Goal: Information Seeking & Learning: Learn about a topic

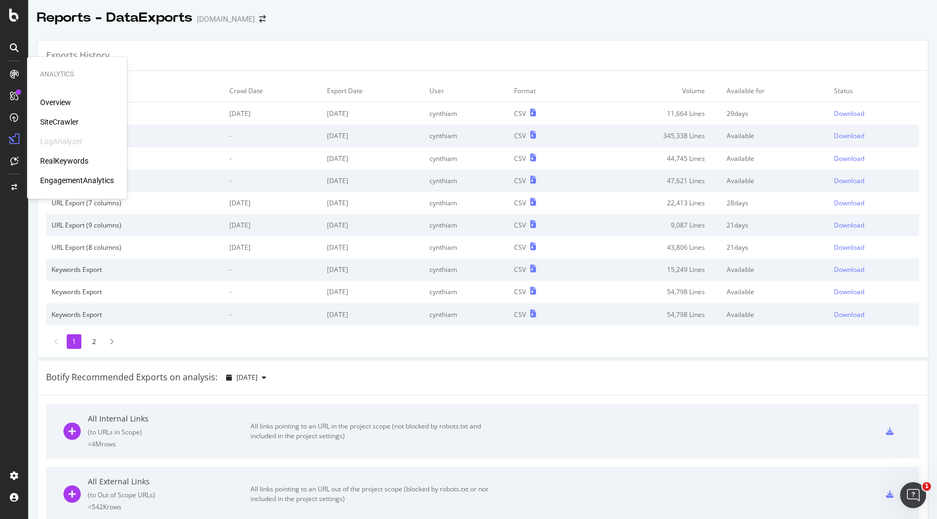
click at [49, 159] on div "RealKeywords" at bounding box center [64, 161] width 48 height 11
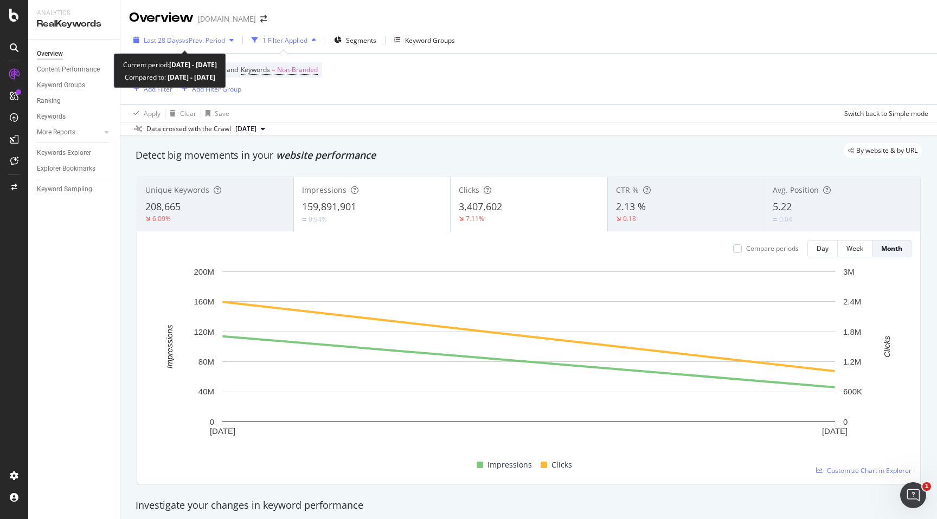
click at [234, 40] on icon "button" at bounding box center [231, 40] width 4 height 7
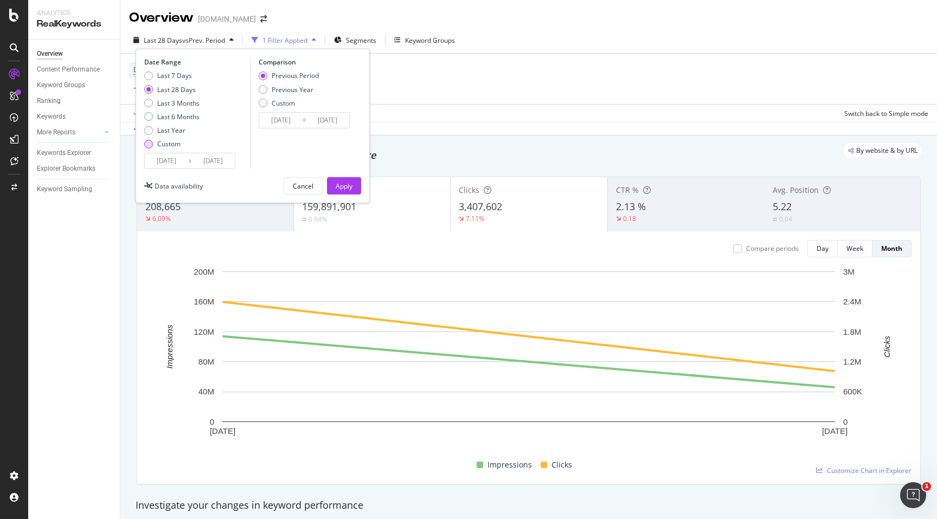
click at [165, 144] on div "Custom" at bounding box center [168, 143] width 23 height 9
click at [167, 161] on input "[DATE]" at bounding box center [166, 160] width 43 height 15
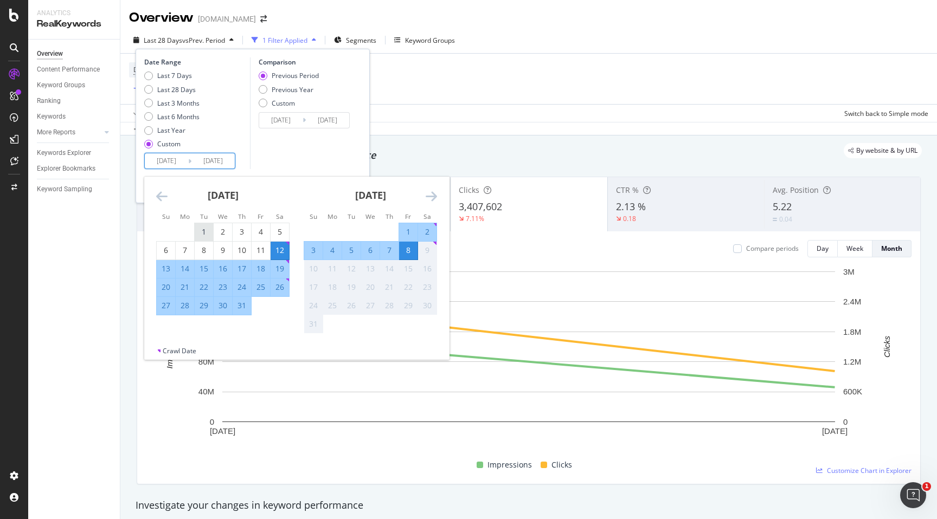
click at [205, 232] on div "1" at bounding box center [204, 232] width 18 height 11
type input "[DATE]"
click at [243, 307] on div "31" at bounding box center [242, 305] width 18 height 11
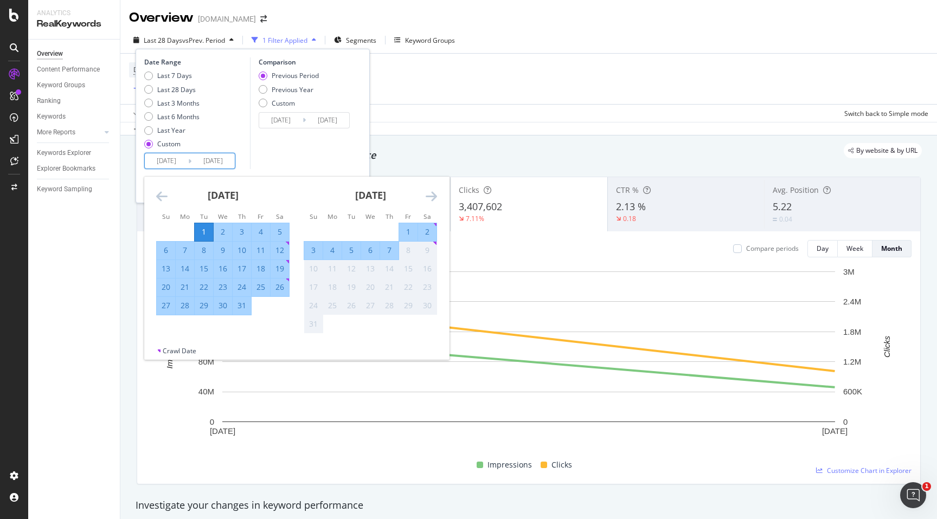
type input "[DATE]"
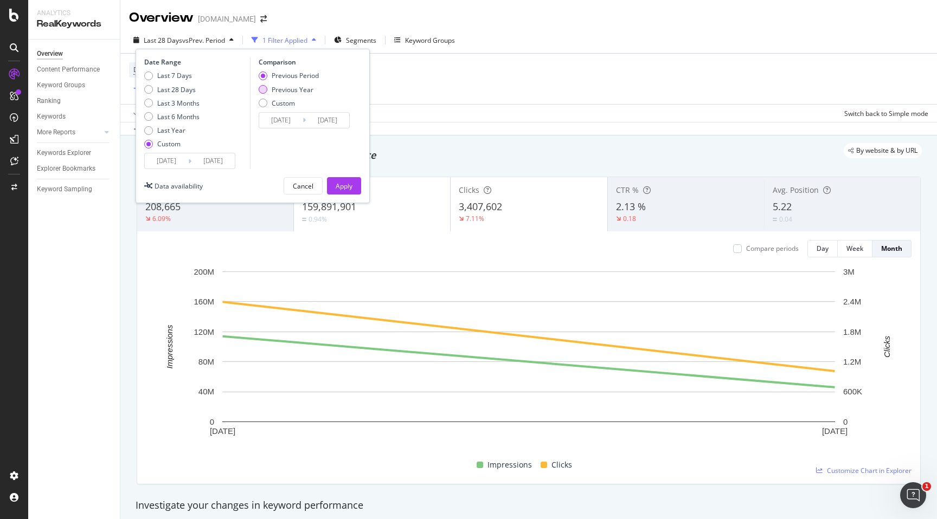
click at [292, 92] on div "Previous Year" at bounding box center [293, 89] width 42 height 9
type input "[DATE]"
click at [336, 194] on button "Apply" at bounding box center [344, 185] width 34 height 17
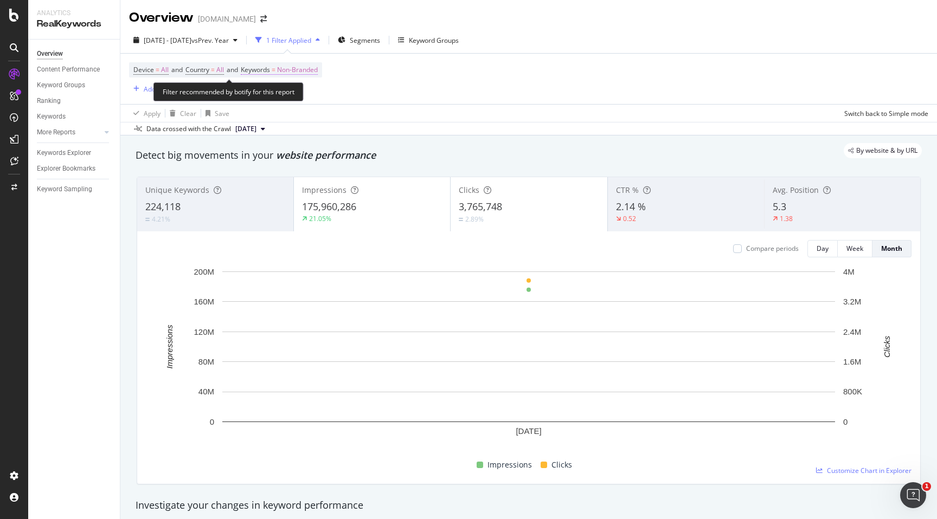
click at [318, 75] on span "Non-Branded" at bounding box center [297, 69] width 41 height 15
click at [304, 99] on div "Non-Branded" at bounding box center [286, 96] width 58 height 16
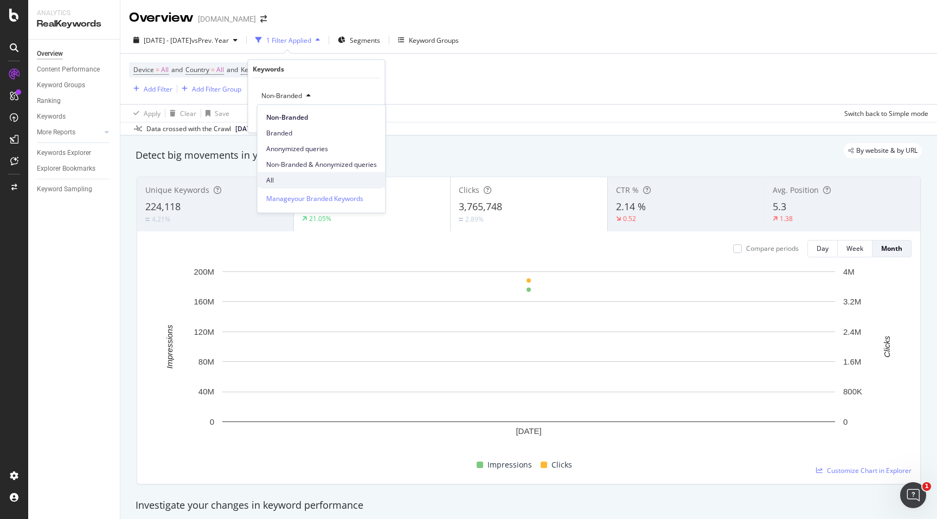
click at [286, 178] on span "All" at bounding box center [321, 180] width 111 height 10
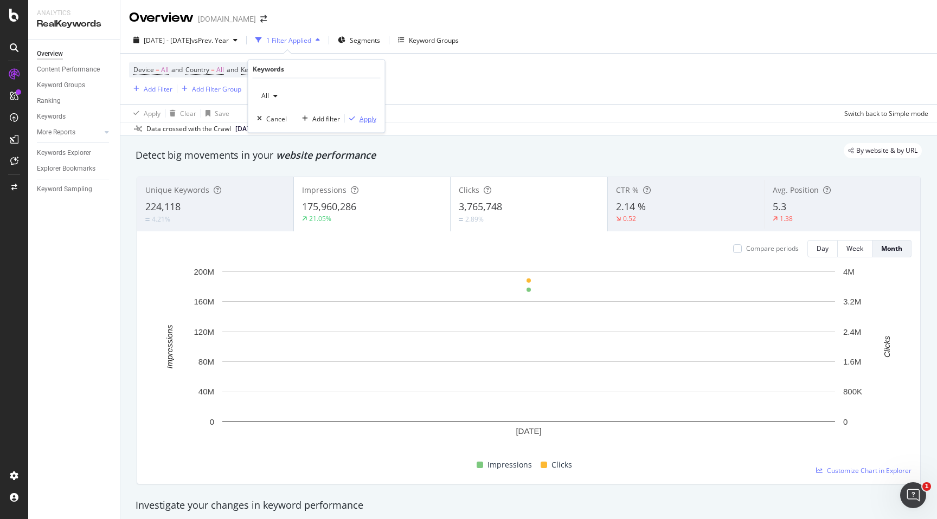
click at [357, 119] on div "button" at bounding box center [352, 118] width 15 height 7
click at [353, 38] on span "Segments" at bounding box center [338, 40] width 30 height 9
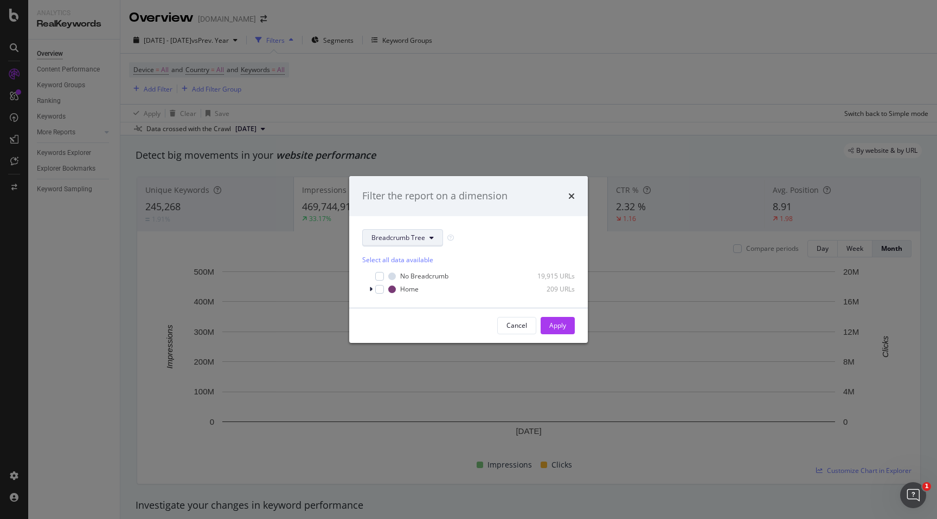
click at [434, 233] on button "Breadcrumb Tree" at bounding box center [402, 237] width 81 height 17
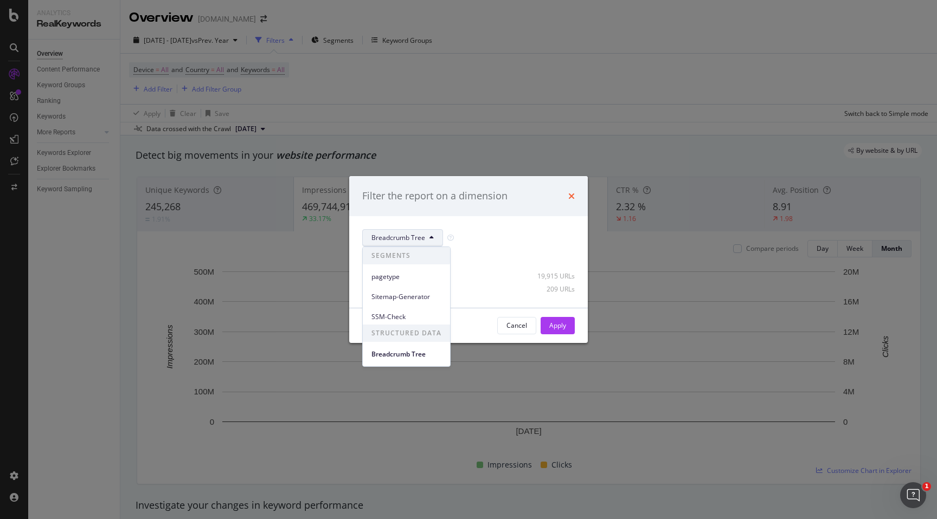
click at [570, 194] on icon "times" at bounding box center [571, 196] width 7 height 9
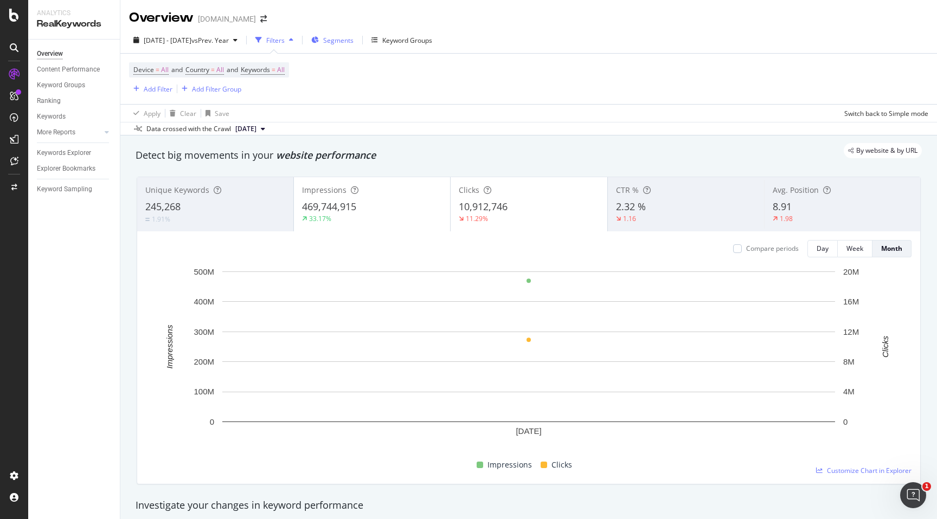
click at [350, 38] on span "Segments" at bounding box center [338, 40] width 30 height 9
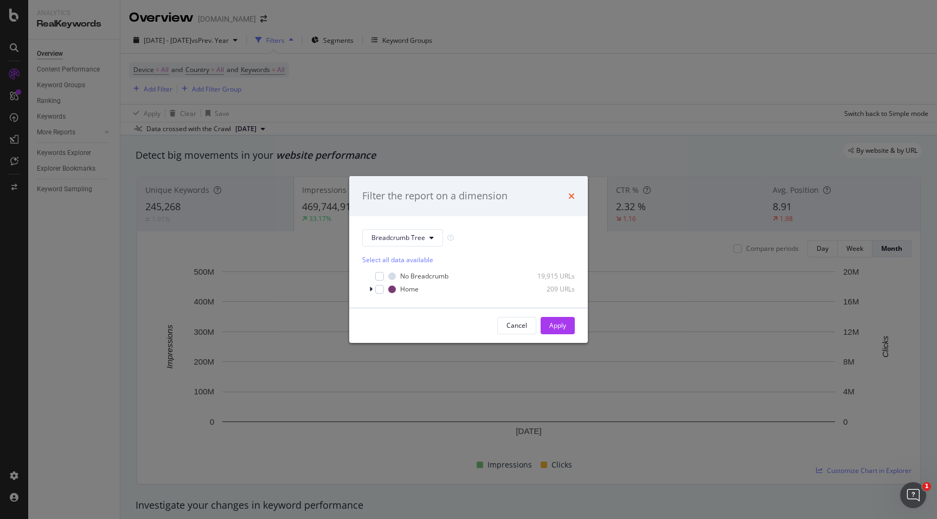
click at [570, 192] on icon "times" at bounding box center [571, 196] width 7 height 9
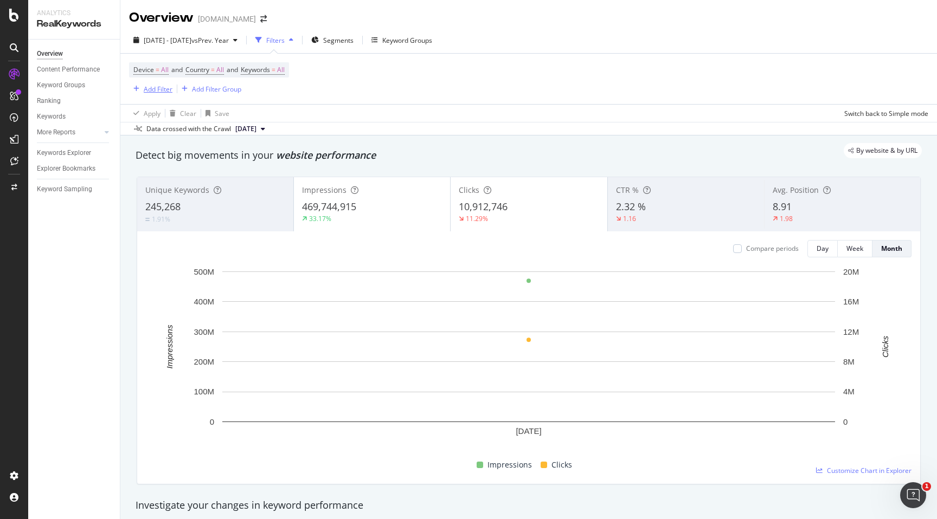
click at [156, 87] on div "Add Filter" at bounding box center [158, 89] width 29 height 9
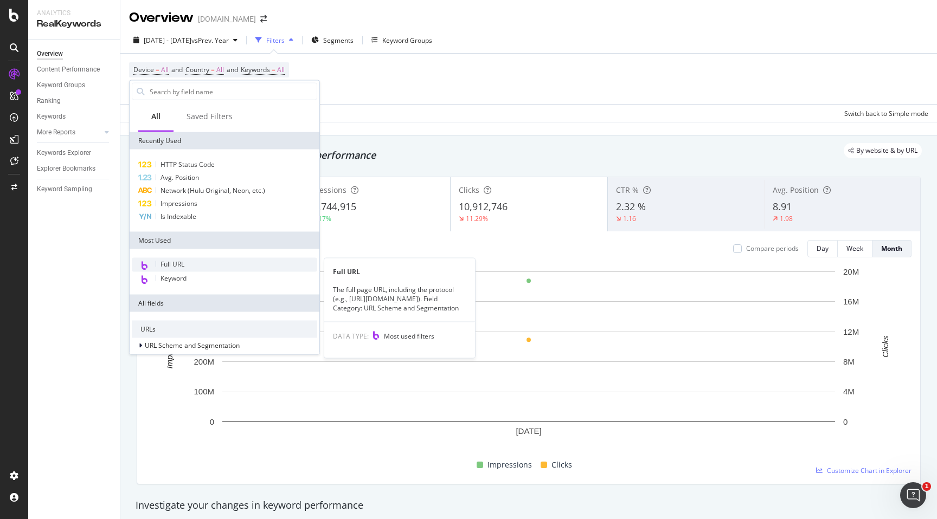
click at [176, 267] on span "Full URL" at bounding box center [172, 264] width 24 height 9
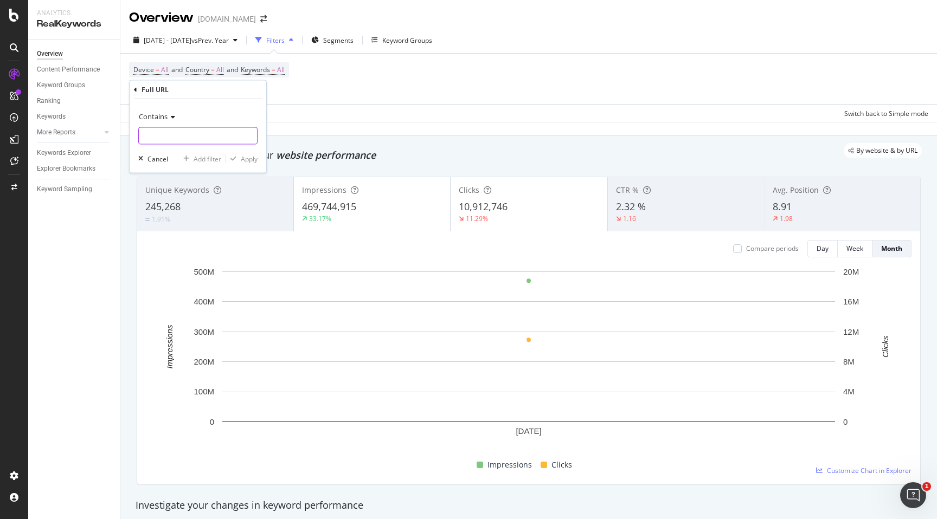
click at [196, 137] on input "text" at bounding box center [198, 135] width 118 height 17
click at [168, 105] on div "Contains Cancel Add filter Apply" at bounding box center [198, 136] width 137 height 74
click at [170, 118] on icon at bounding box center [172, 117] width 8 height 7
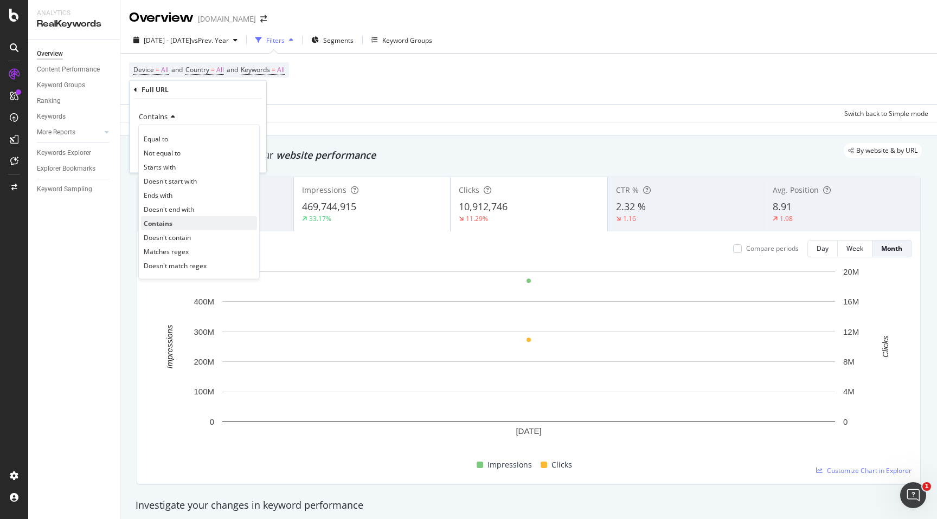
click at [163, 223] on span "Contains" at bounding box center [158, 222] width 29 height 9
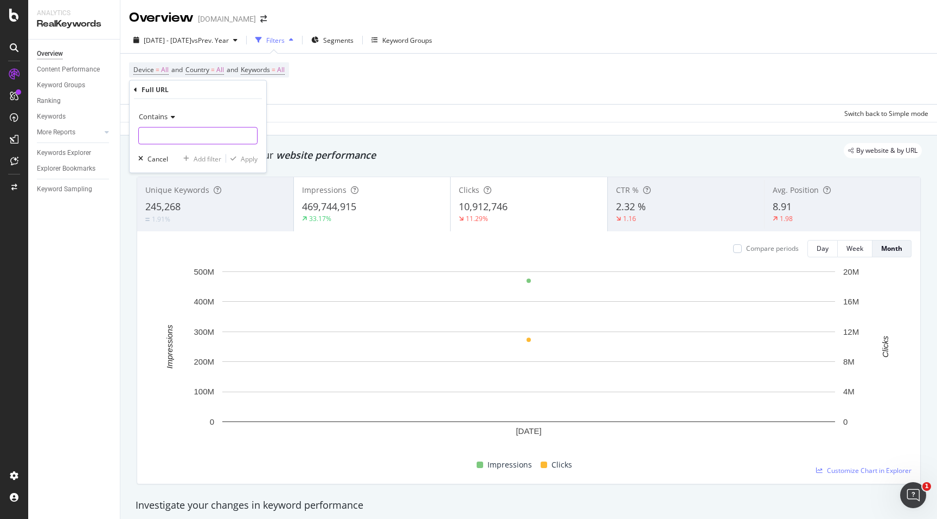
click at [174, 130] on input "text" at bounding box center [198, 135] width 118 height 17
type input "/series/"
click at [238, 162] on div "Apply" at bounding box center [241, 159] width 31 height 10
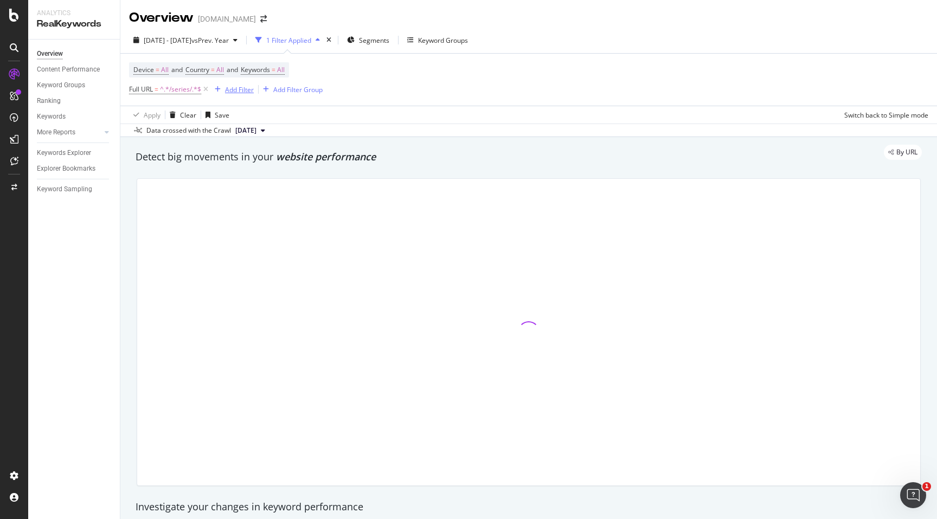
click at [234, 90] on div "Add Filter" at bounding box center [239, 89] width 29 height 9
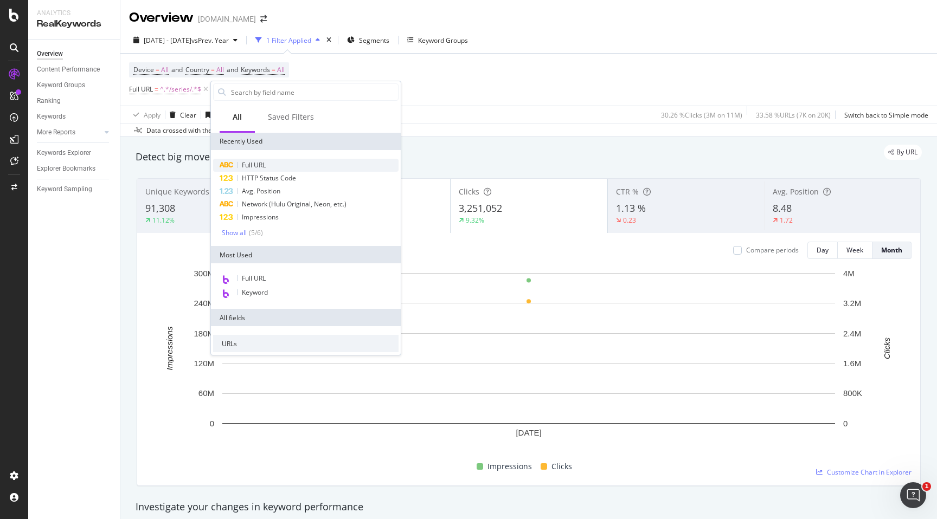
click at [255, 160] on span "Full URL" at bounding box center [254, 164] width 24 height 9
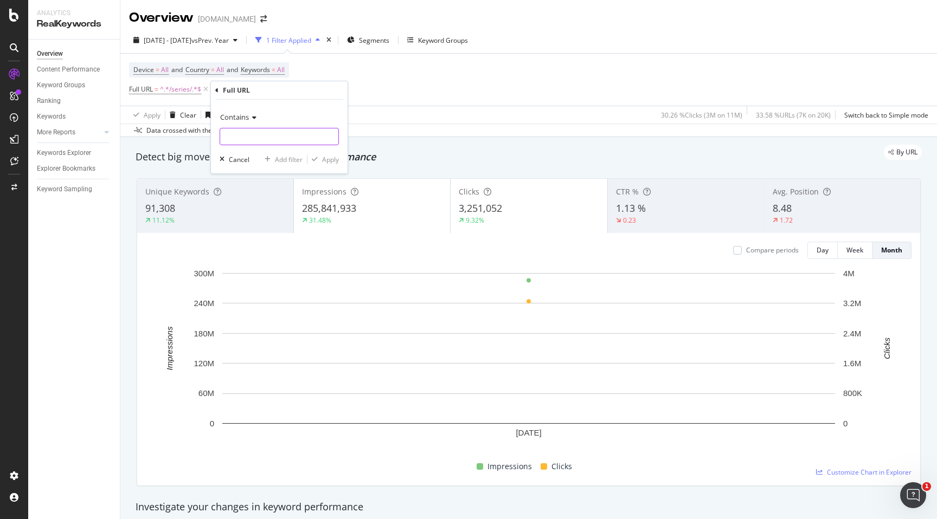
click at [267, 137] on input "text" at bounding box center [279, 136] width 118 height 17
type input "/movie/"
click at [334, 160] on div "Apply" at bounding box center [330, 159] width 17 height 9
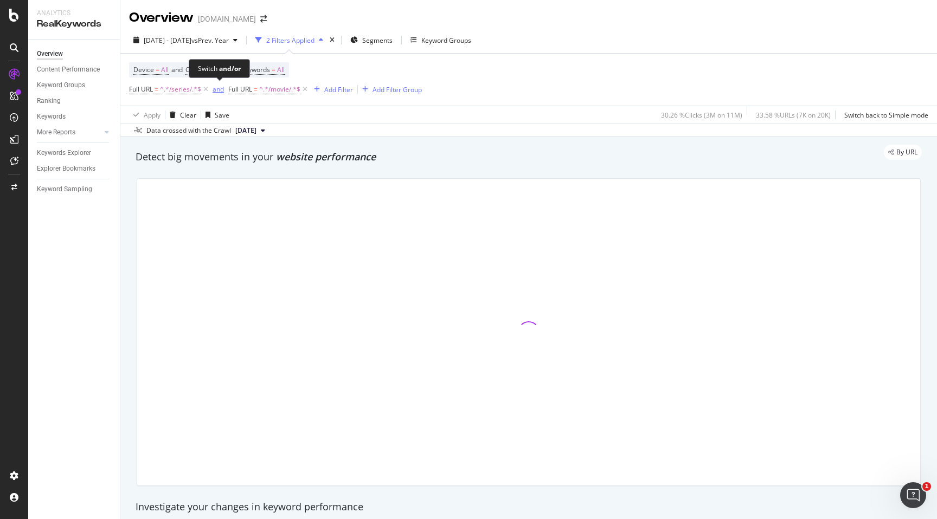
click at [220, 89] on div "and" at bounding box center [218, 89] width 11 height 9
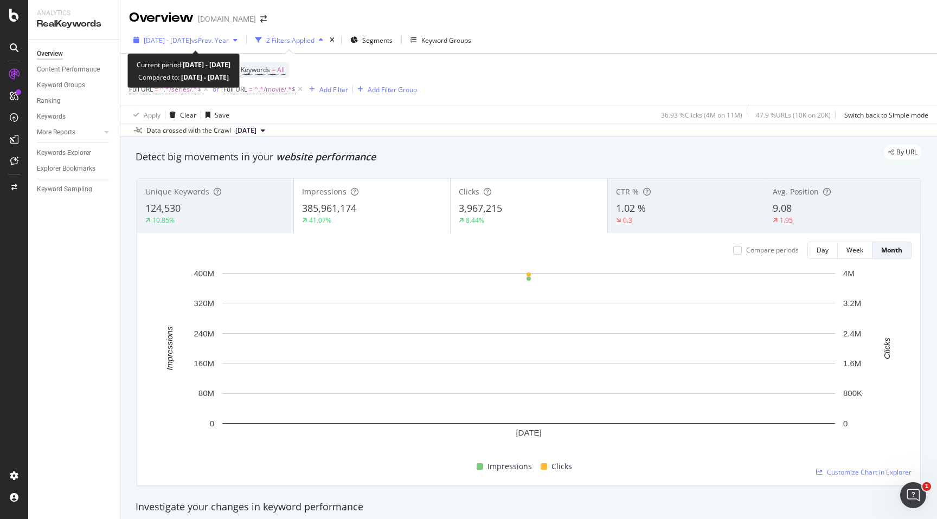
click at [237, 38] on icon "button" at bounding box center [235, 40] width 4 height 7
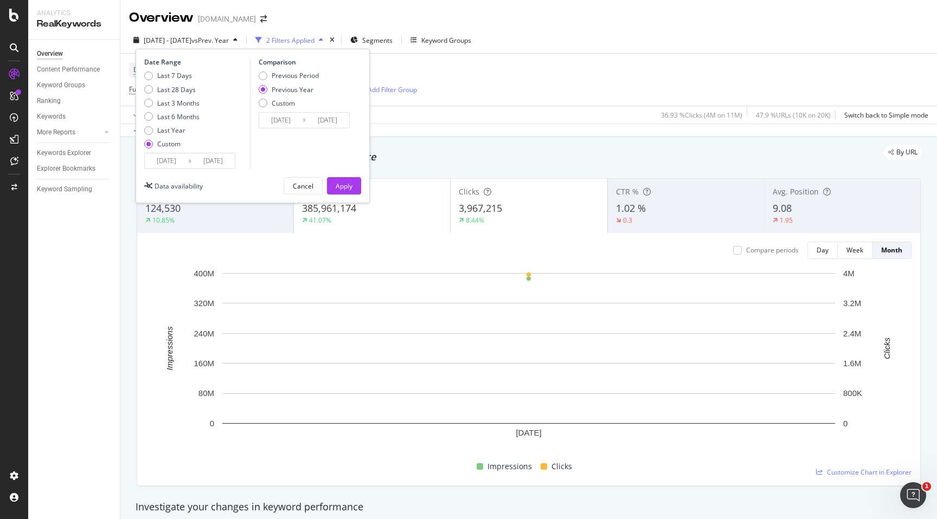
drag, startPoint x: 351, startPoint y: 183, endPoint x: 351, endPoint y: 165, distance: 17.9
click at [351, 168] on div "Date Range Last 7 Days Last 28 Days Last 3 Months Last 6 Months Last Year Custo…" at bounding box center [253, 126] width 234 height 155
click at [400, 166] on div "Detect big movements in your website performance" at bounding box center [528, 157] width 797 height 25
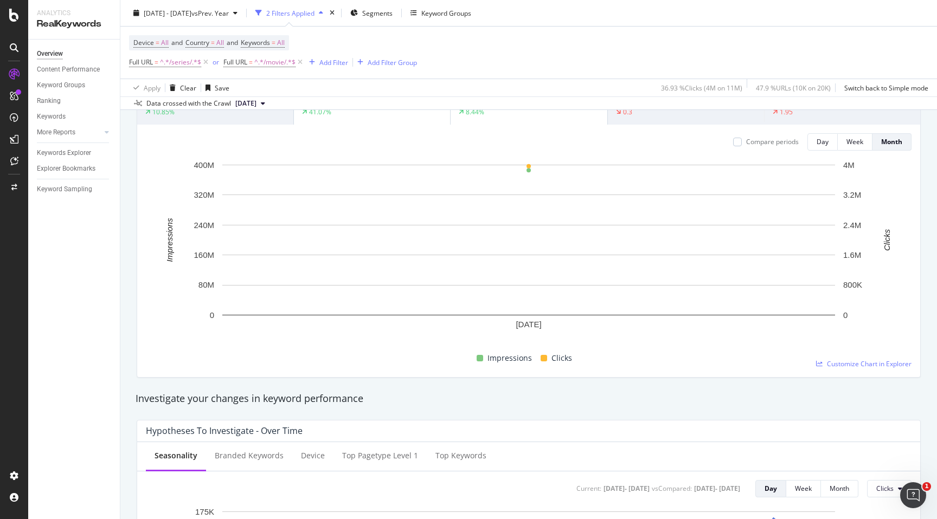
scroll to position [100, 0]
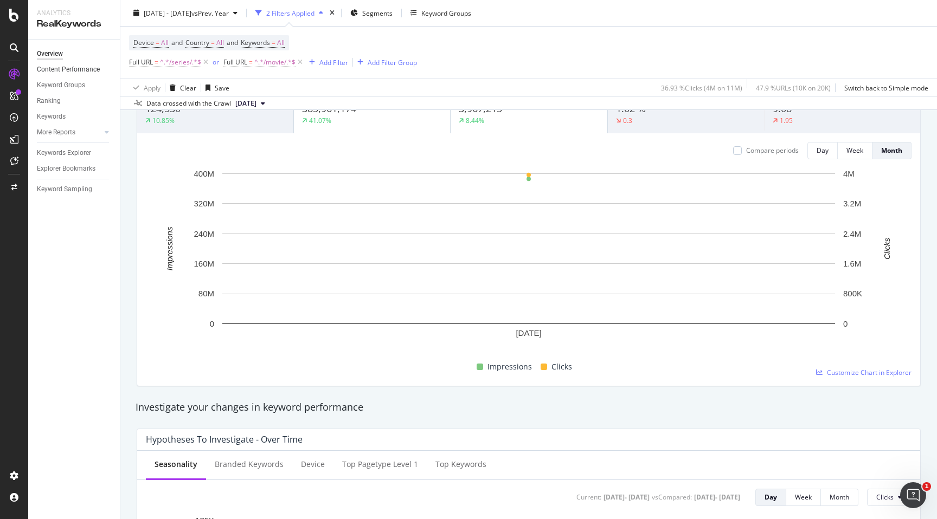
click at [99, 71] on link "Content Performance" at bounding box center [74, 69] width 75 height 11
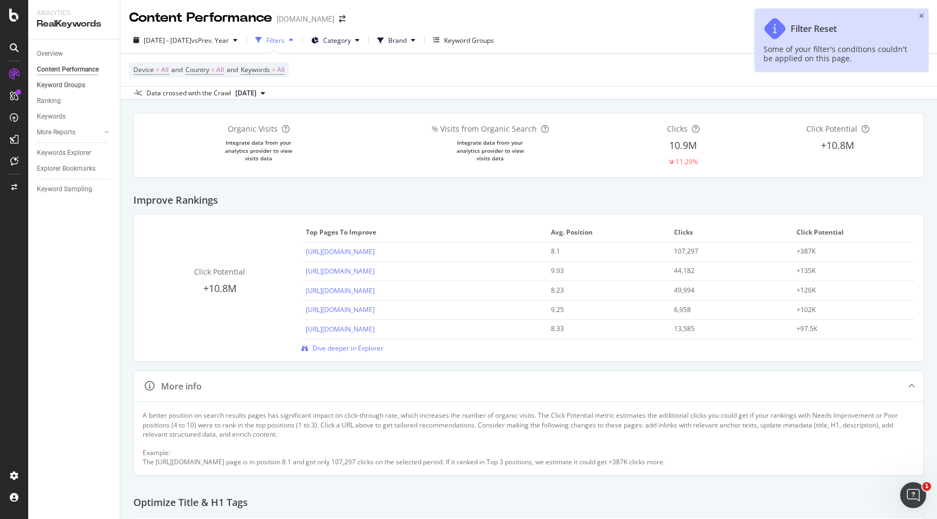
click at [91, 86] on link "Keyword Groups" at bounding box center [74, 85] width 75 height 11
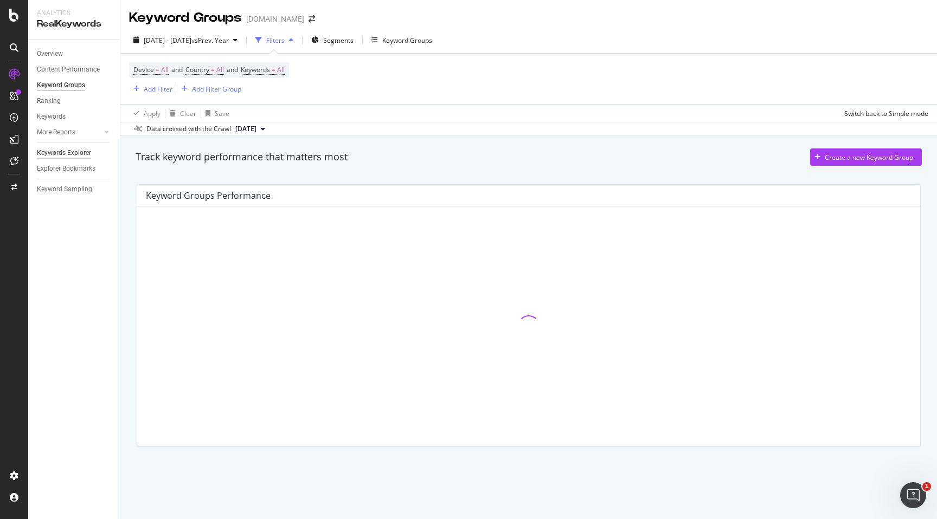
click at [77, 157] on div "Keywords Explorer" at bounding box center [64, 152] width 54 height 11
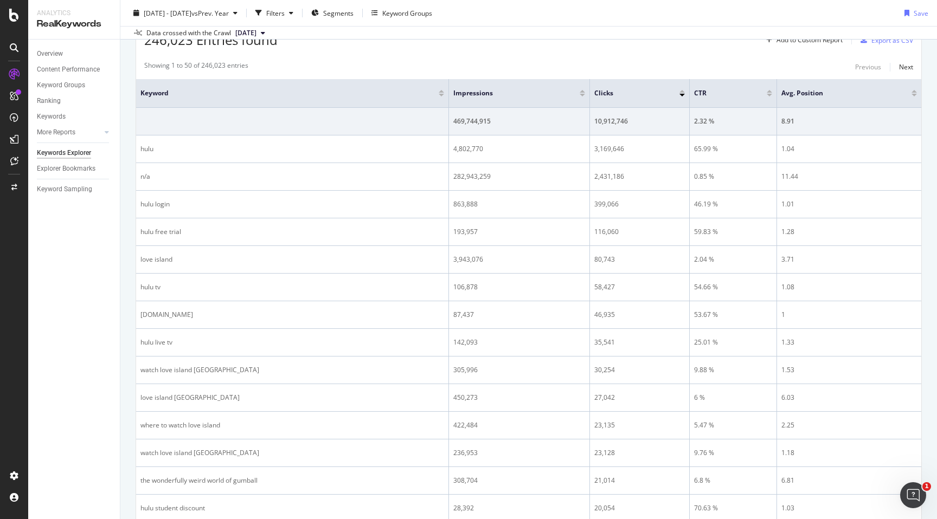
scroll to position [349, 0]
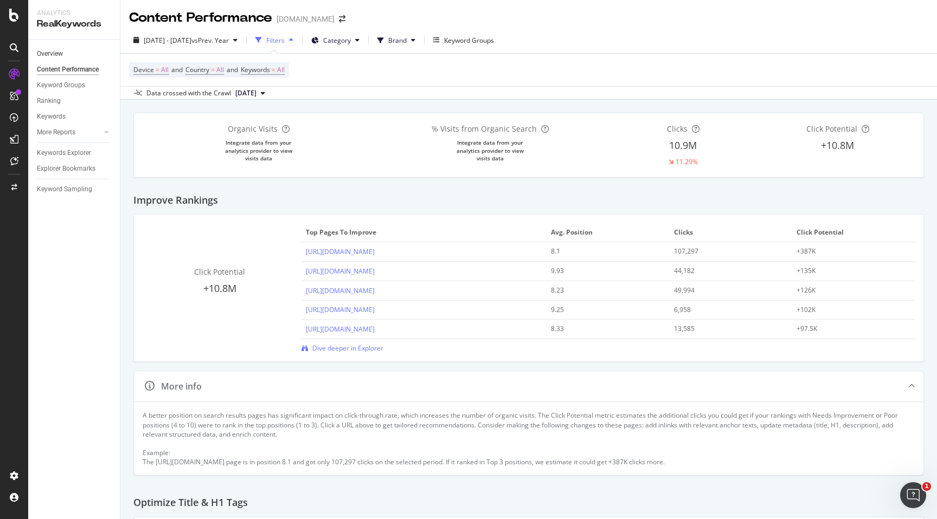
click at [79, 53] on link "Overview" at bounding box center [74, 53] width 75 height 11
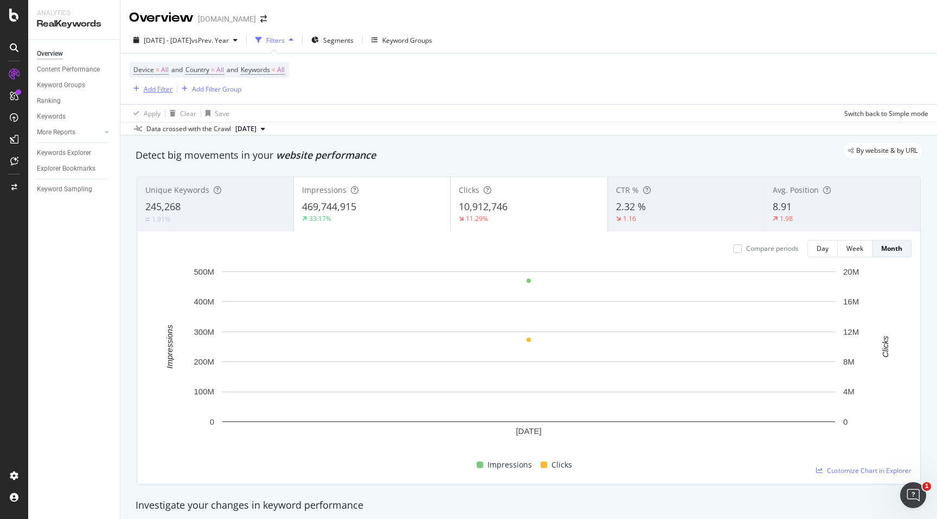
click at [161, 87] on div "Add Filter" at bounding box center [158, 89] width 29 height 9
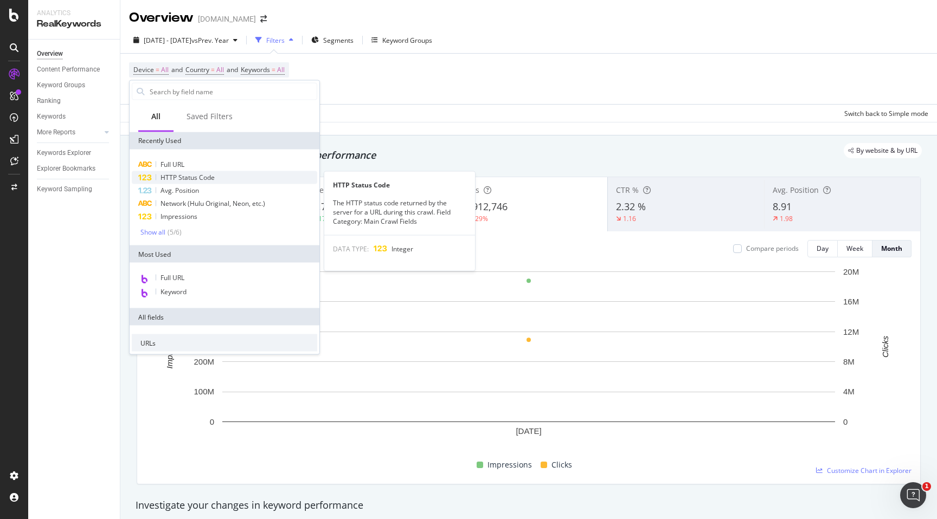
click at [203, 171] on div "HTTP Status Code" at bounding box center [224, 177] width 185 height 13
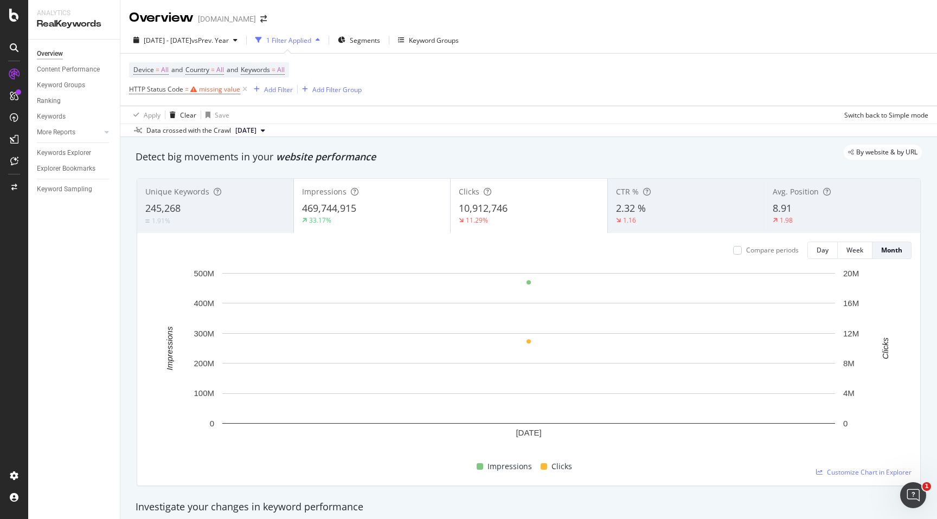
click at [413, 87] on div "Device = All and Country = All and Keywords = All HTTP Status Code = missing va…" at bounding box center [528, 80] width 799 height 52
click at [245, 89] on icon at bounding box center [244, 89] width 9 height 11
click at [168, 87] on div "Add Filter" at bounding box center [158, 89] width 29 height 9
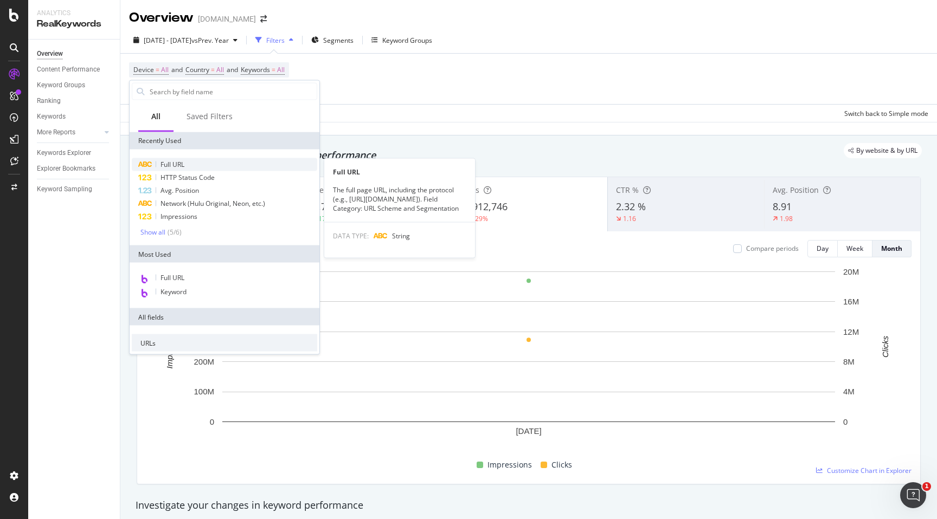
click at [214, 164] on div "Full URL" at bounding box center [224, 164] width 185 height 13
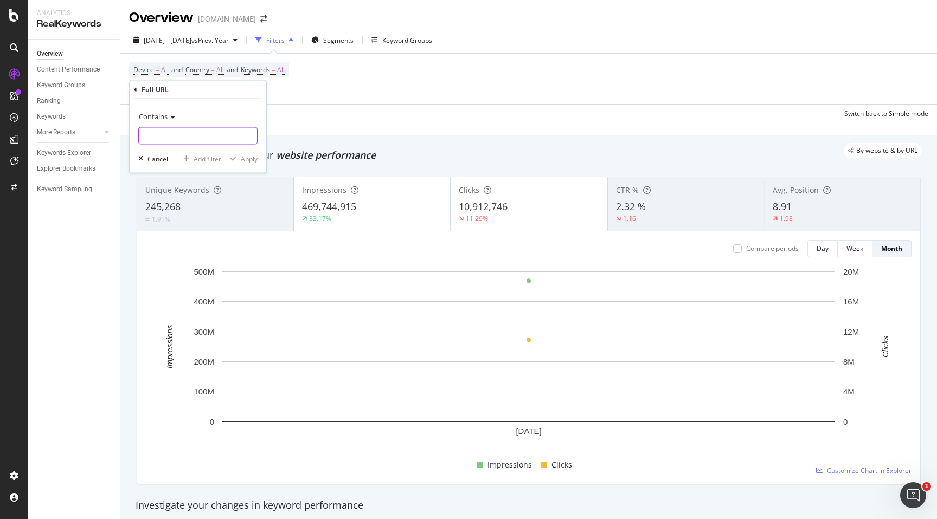
click at [227, 138] on input "text" at bounding box center [198, 135] width 118 height 17
type input "/series/"
click at [253, 163] on div "Apply" at bounding box center [241, 159] width 31 height 10
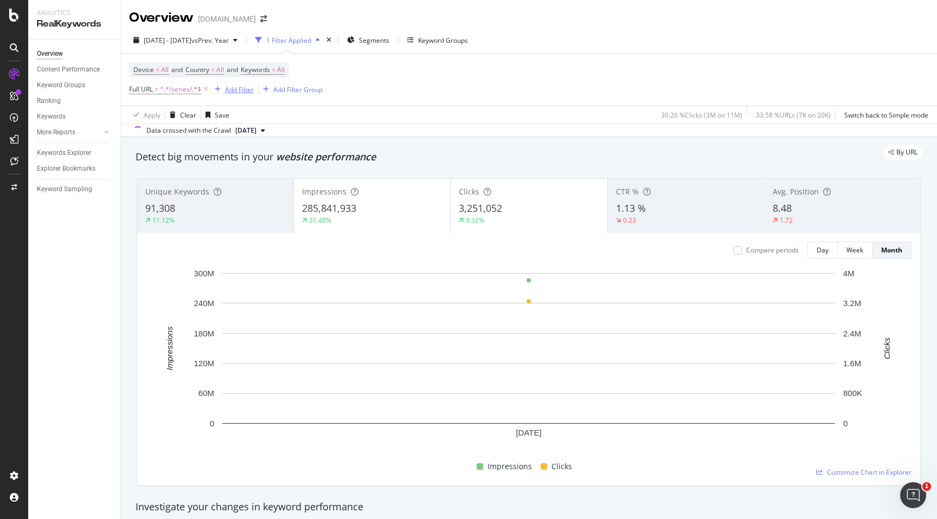
click at [244, 90] on div "Add Filter" at bounding box center [239, 89] width 29 height 9
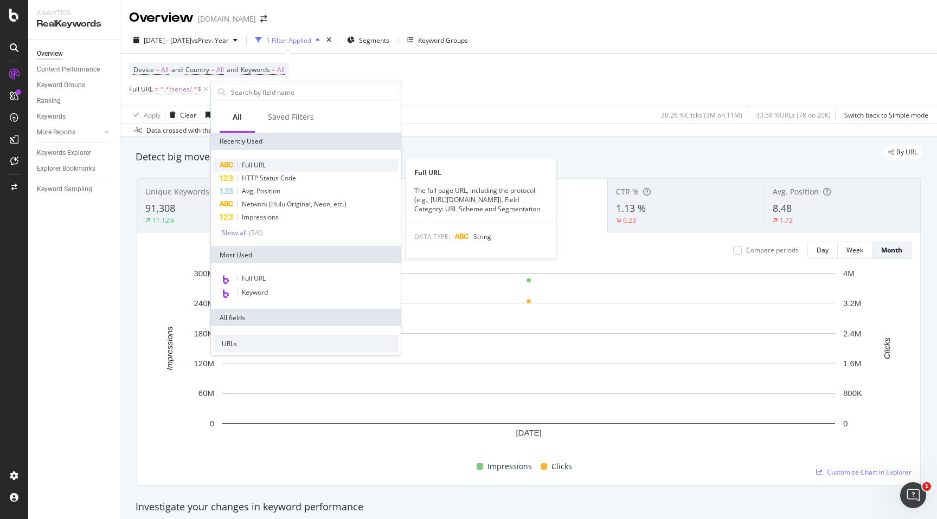
click at [249, 164] on span "Full URL" at bounding box center [254, 164] width 24 height 9
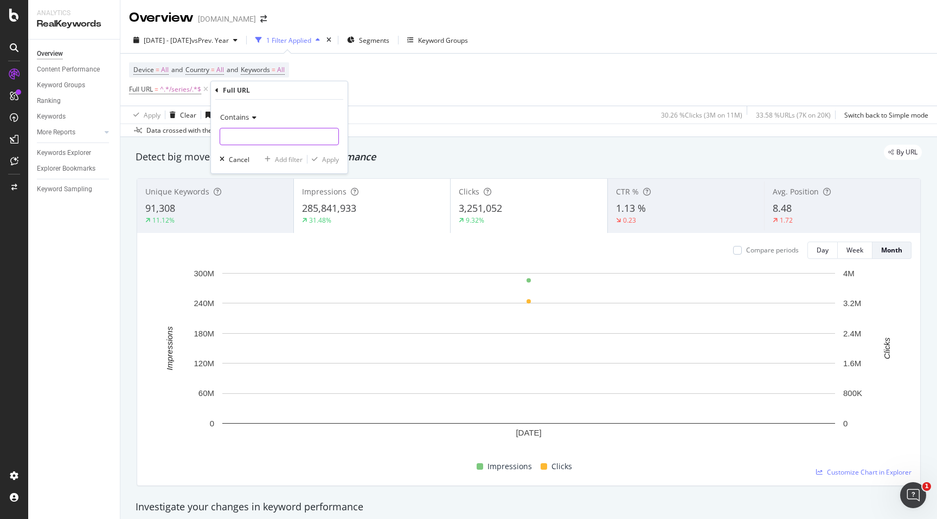
click at [261, 139] on input "text" at bounding box center [279, 136] width 118 height 17
type input "/movie/"
click at [331, 165] on div "Contains /movie/ Cancel Add filter Apply" at bounding box center [279, 137] width 137 height 74
click at [331, 162] on div "Apply" at bounding box center [330, 159] width 17 height 9
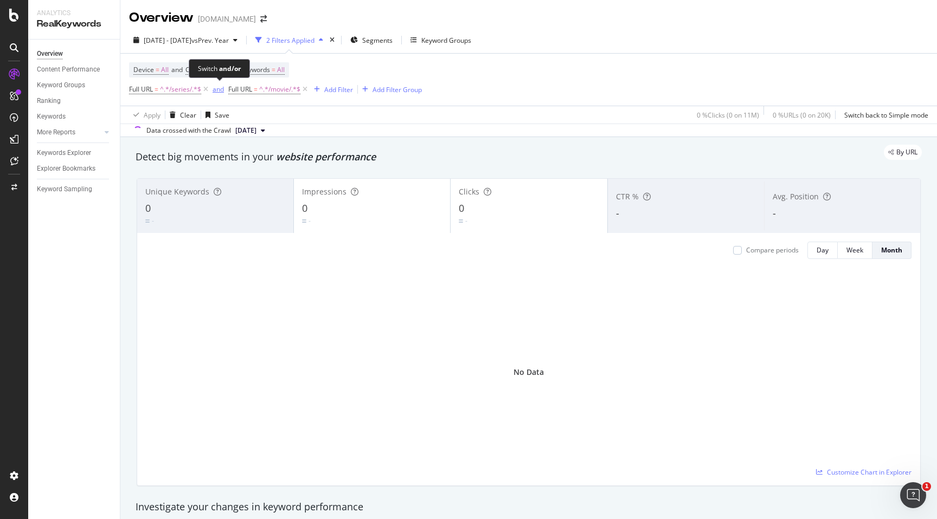
click at [221, 91] on div "and" at bounding box center [218, 89] width 11 height 9
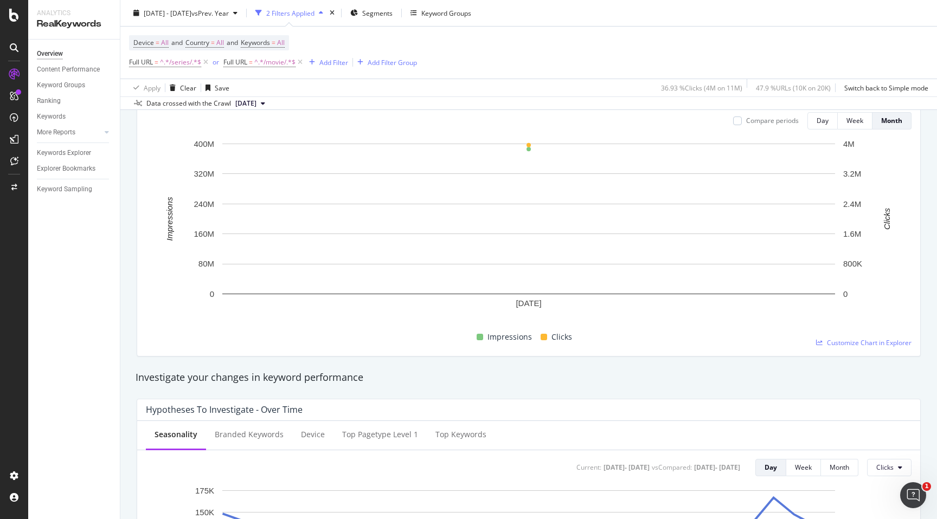
scroll to position [130, 0]
click at [840, 342] on span "Customize Chart in Explorer" at bounding box center [869, 342] width 85 height 9
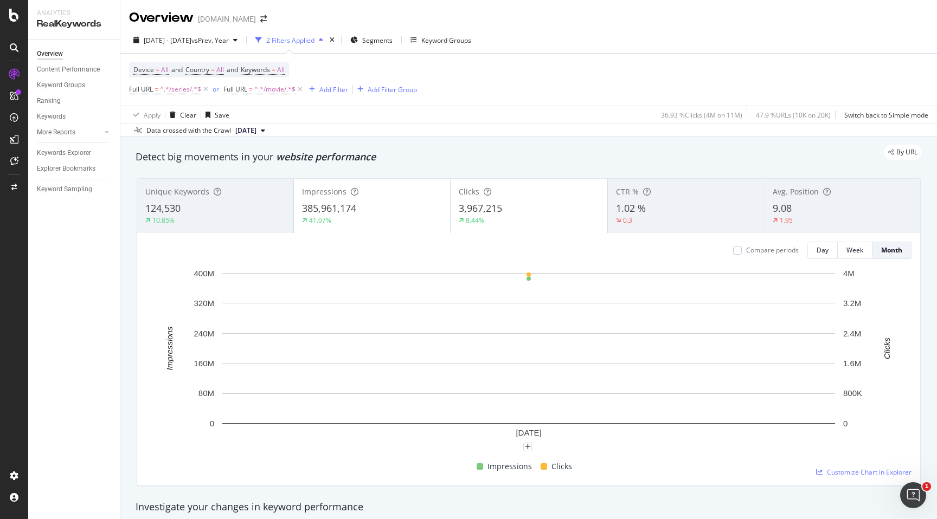
scroll to position [11, 0]
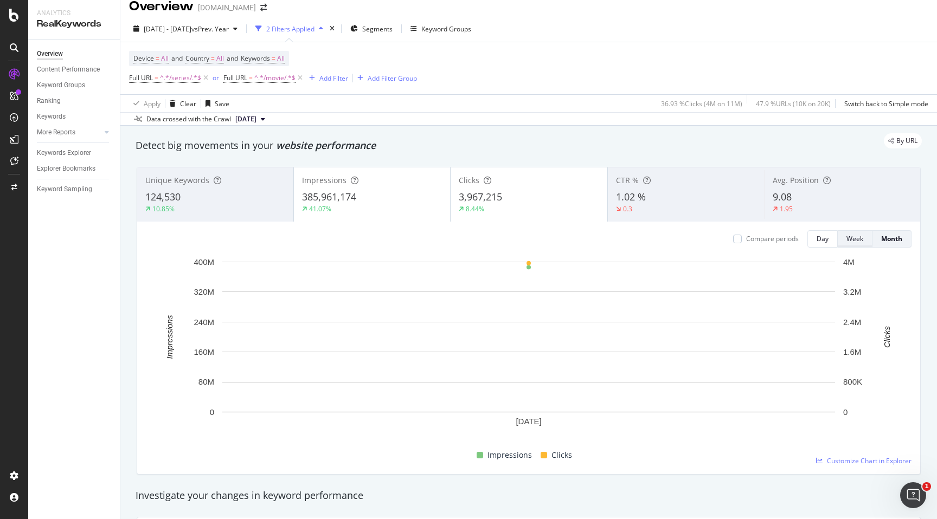
click at [866, 238] on button "Week" at bounding box center [855, 238] width 35 height 17
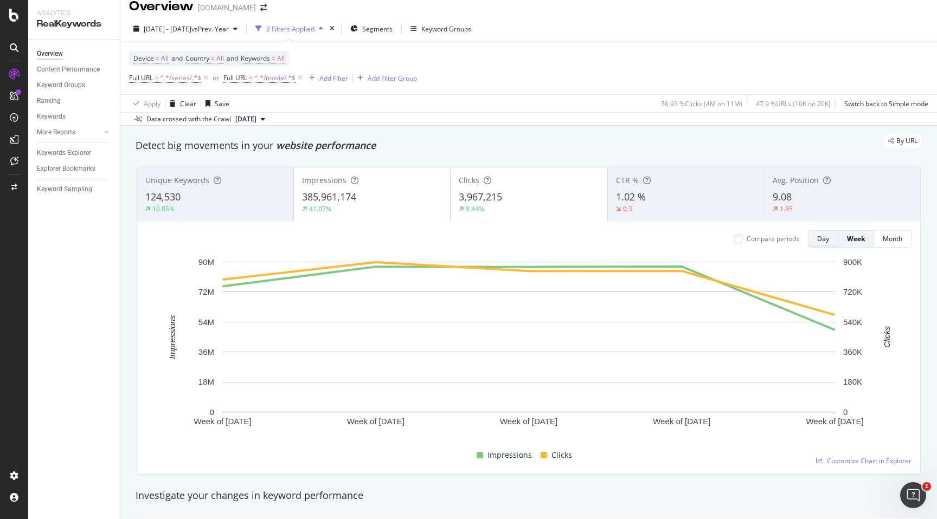
click at [823, 244] on div "Day" at bounding box center [823, 238] width 12 height 15
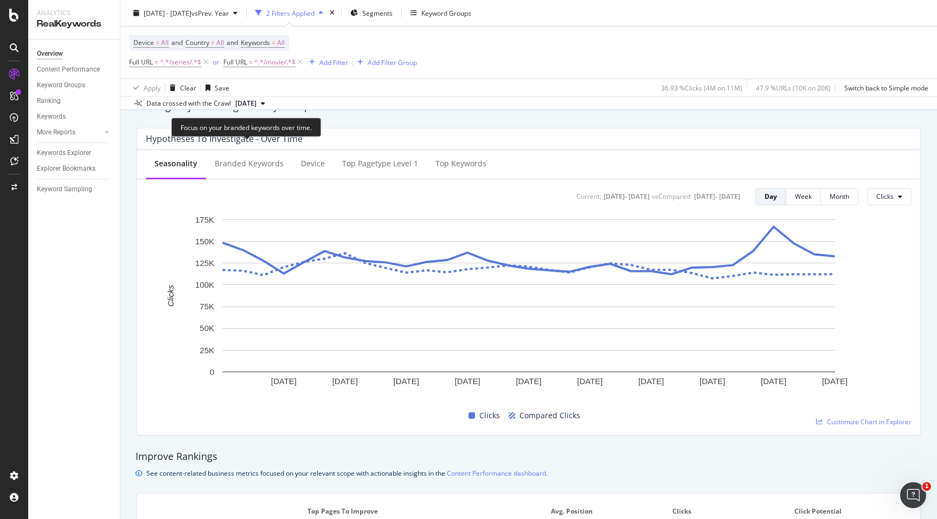
scroll to position [415, 0]
